Goal: Information Seeking & Learning: Learn about a topic

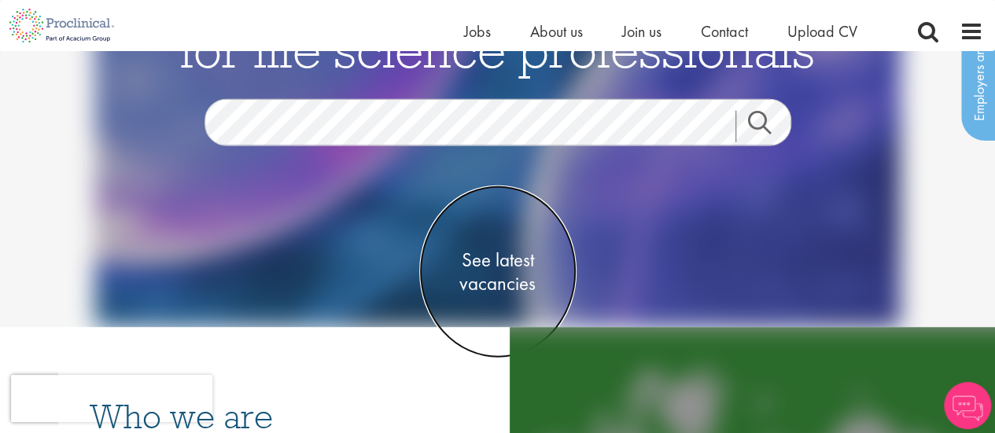
click at [483, 278] on span "See latest vacancies" at bounding box center [497, 272] width 157 height 47
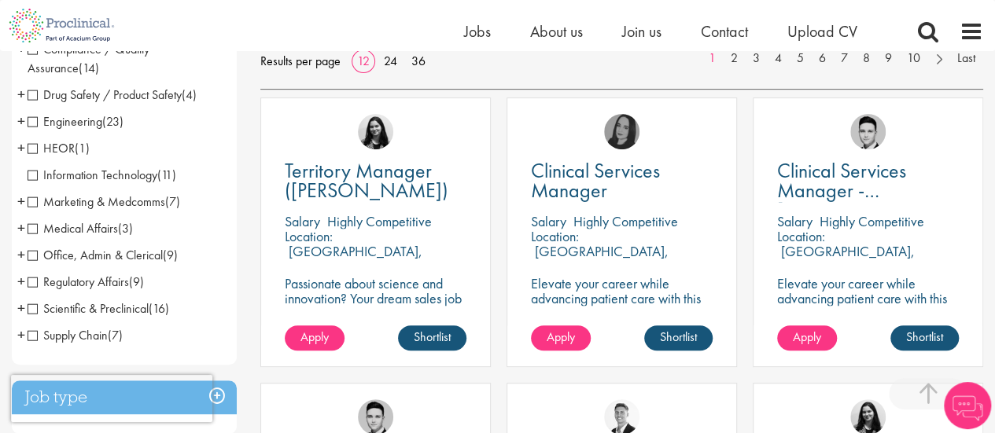
scroll to position [272, 0]
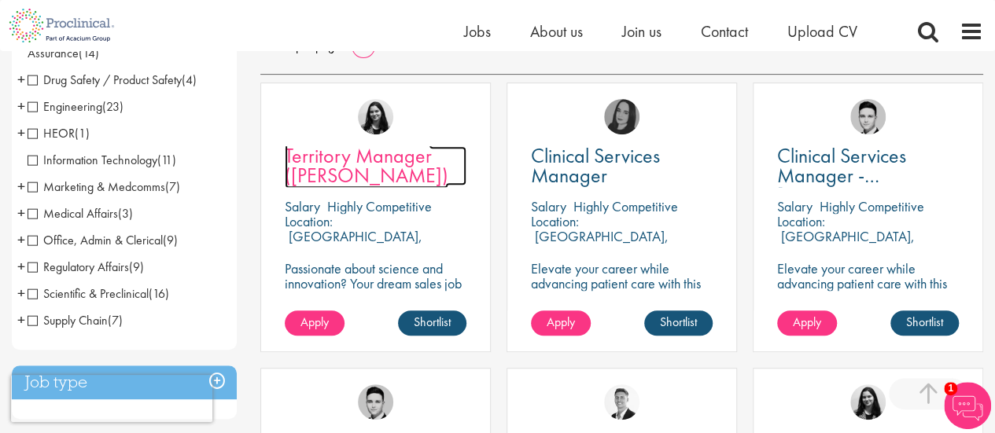
click at [326, 168] on span "Territory Manager (Carmen)" at bounding box center [367, 165] width 164 height 46
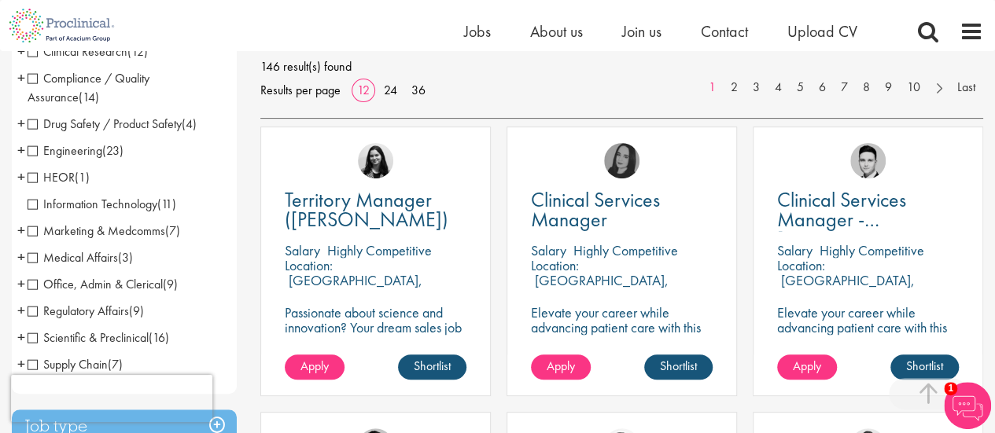
scroll to position [247, 0]
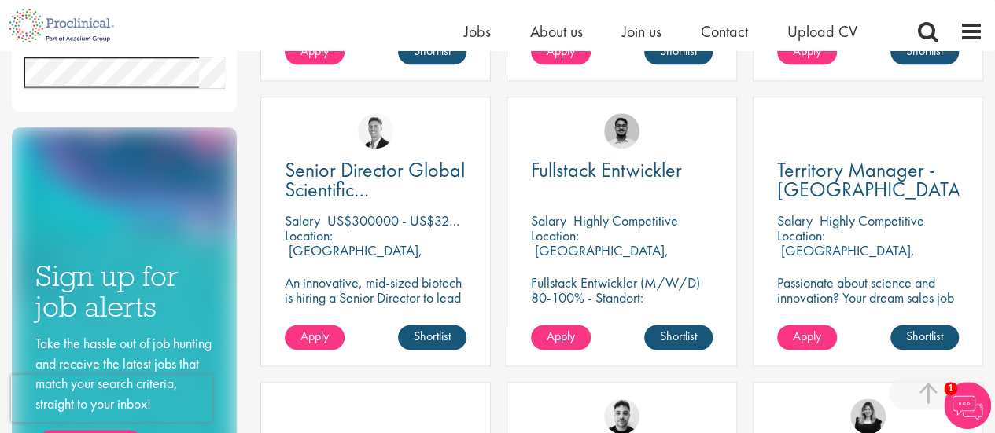
scroll to position [832, 0]
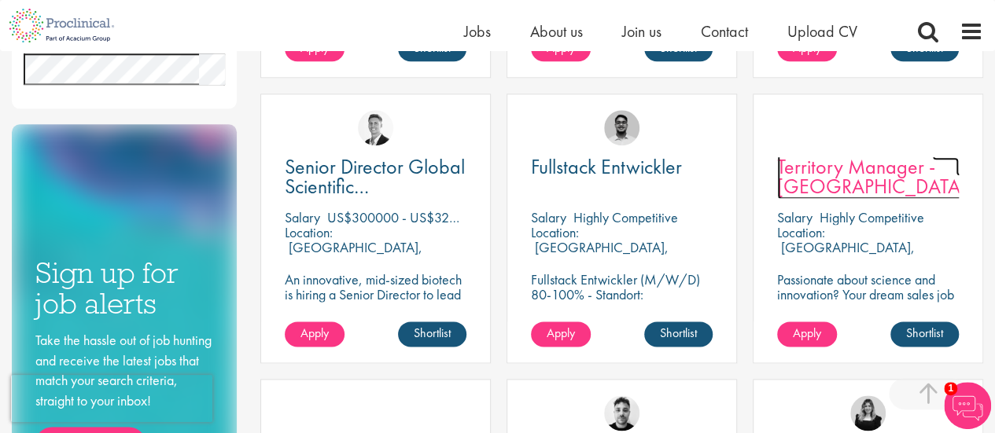
click at [831, 179] on span "Territory Manager - [GEOGRAPHIC_DATA]" at bounding box center [872, 176] width 190 height 46
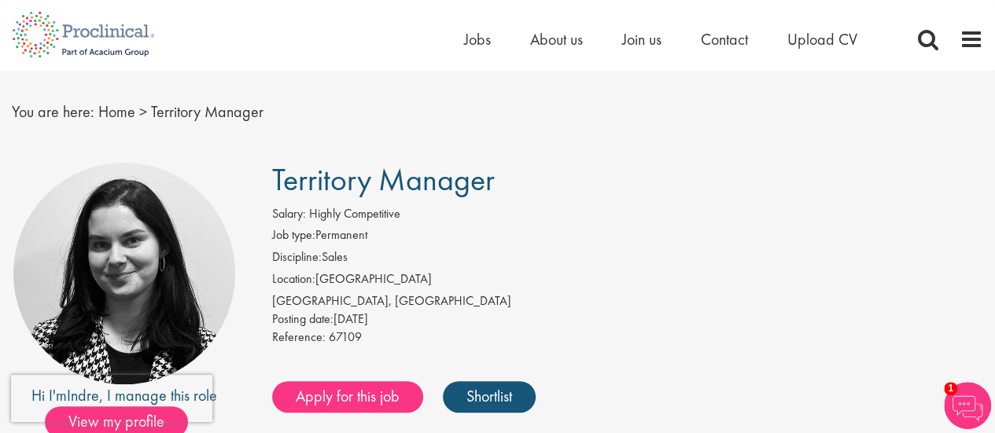
scroll to position [8, 0]
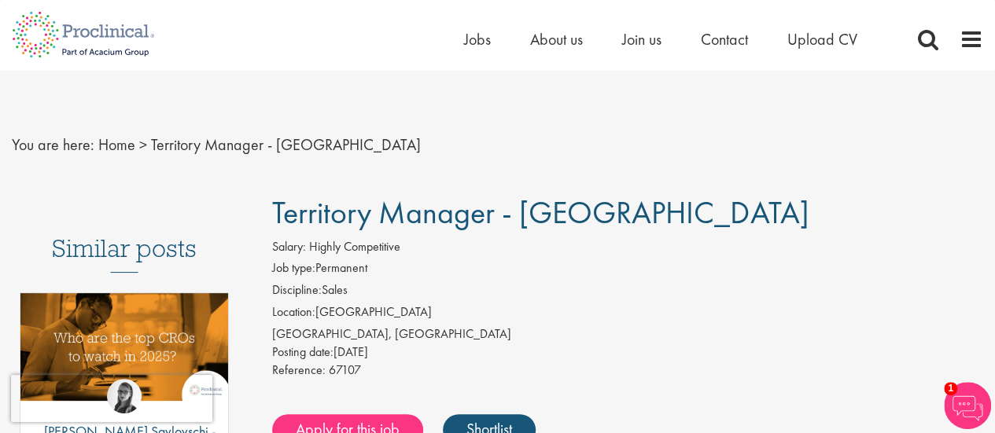
drag, startPoint x: 1004, startPoint y: 65, endPoint x: 658, endPoint y: 99, distance: 347.9
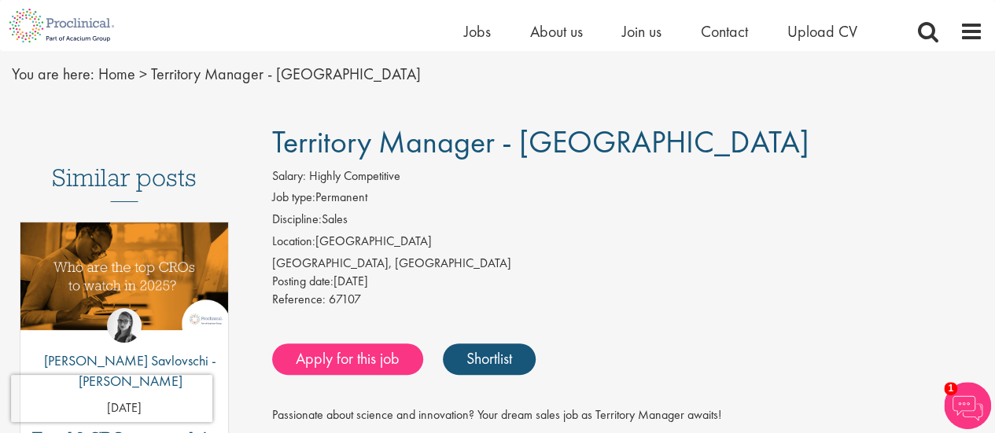
scroll to position [42, 0]
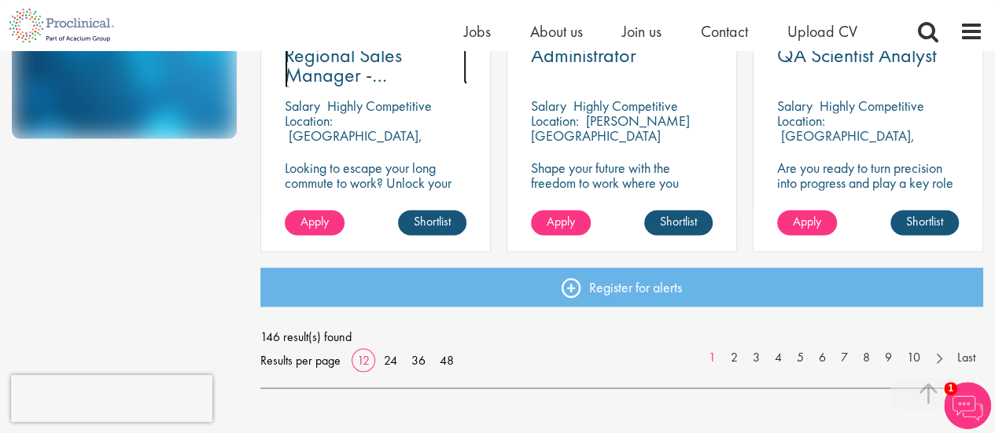
scroll to position [1344, 0]
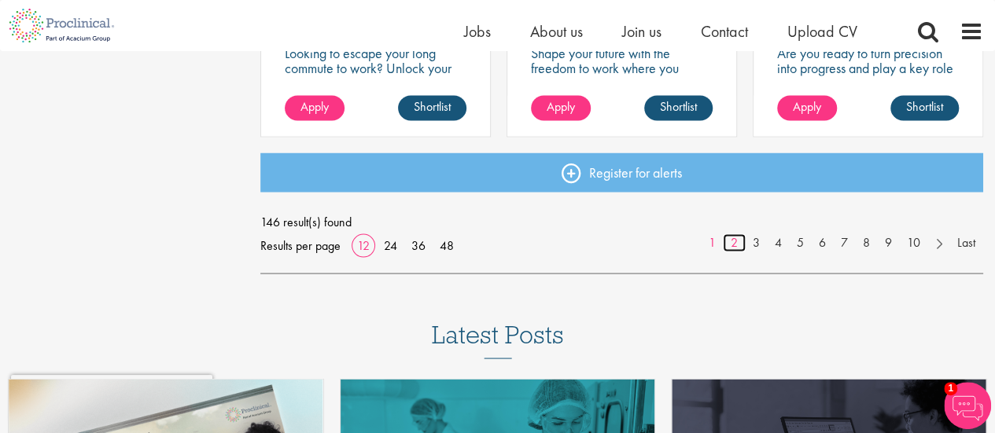
click at [730, 242] on link "2" at bounding box center [734, 243] width 23 height 18
